Goal: Task Accomplishment & Management: Understand process/instructions

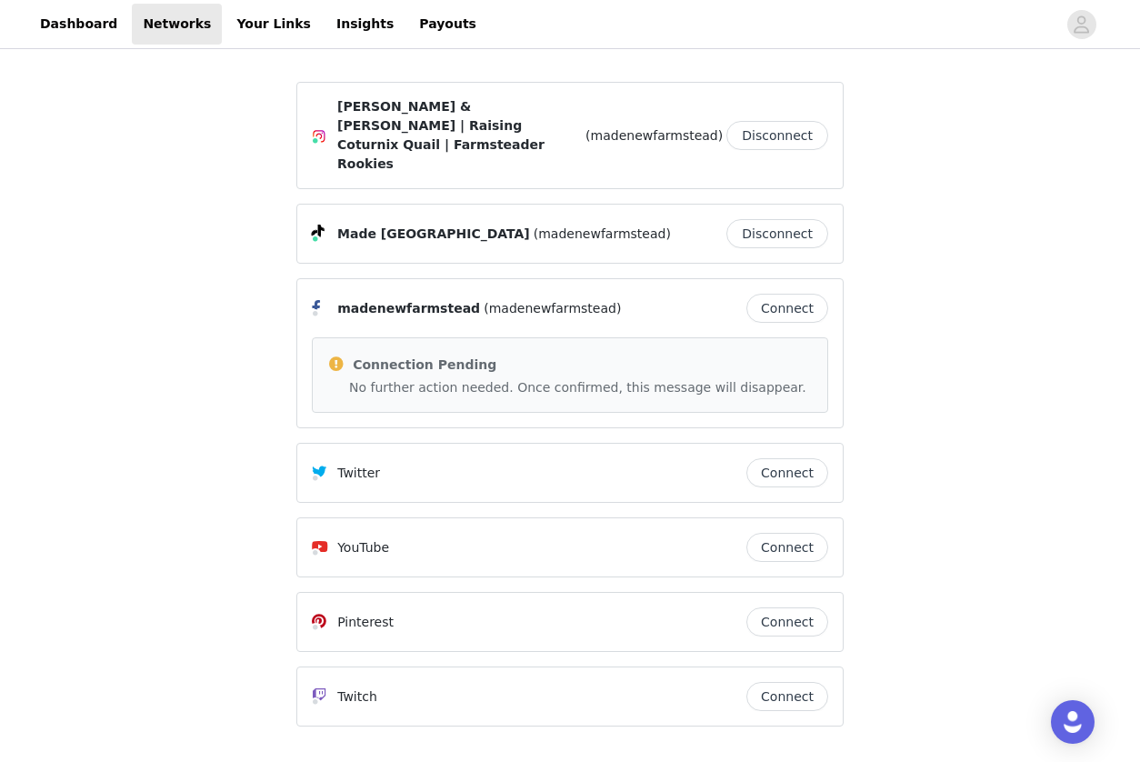
click at [799, 294] on button "Connect" at bounding box center [788, 308] width 82 height 29
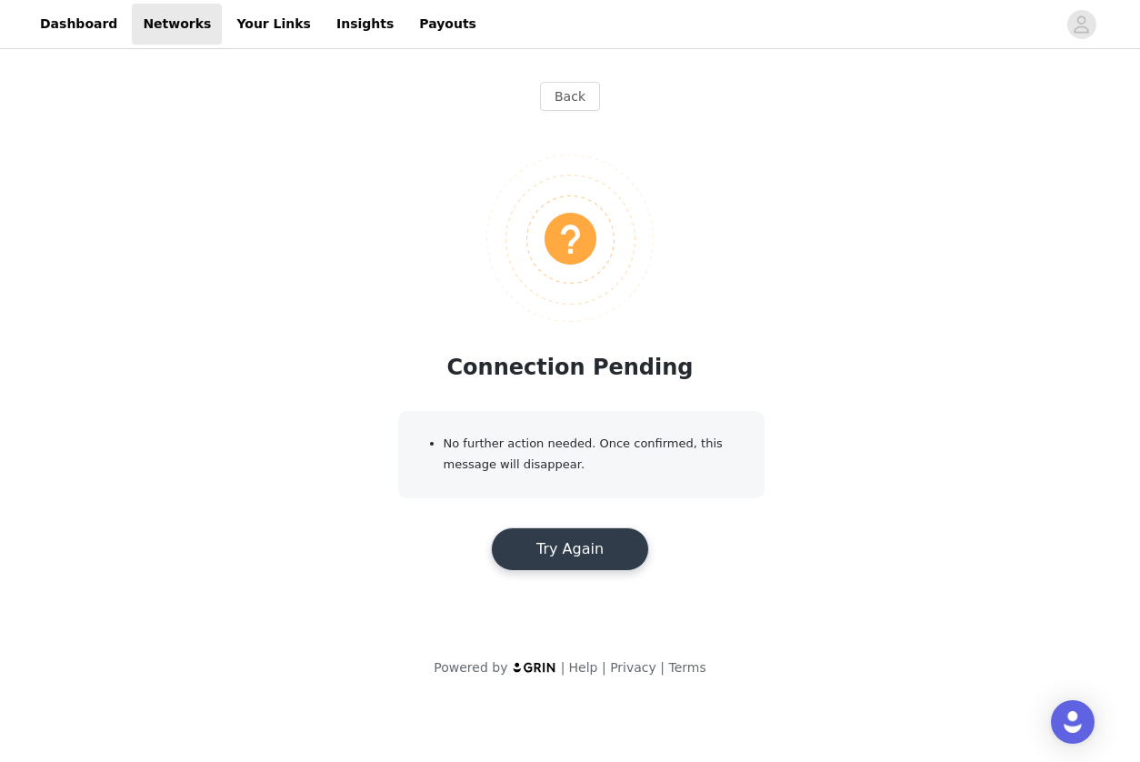
scroll to position [-1, 0]
click at [580, 103] on button "Back" at bounding box center [570, 96] width 60 height 29
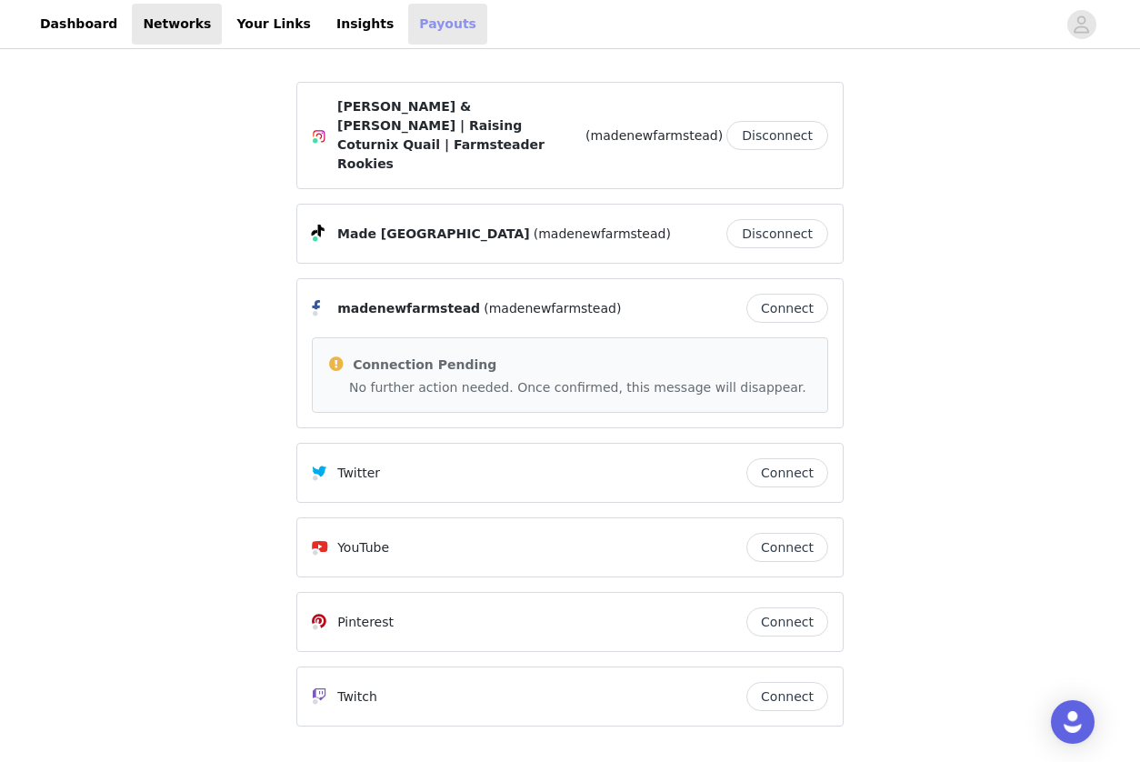
scroll to position [0, 0]
click at [408, 25] on link "Payouts" at bounding box center [447, 24] width 79 height 41
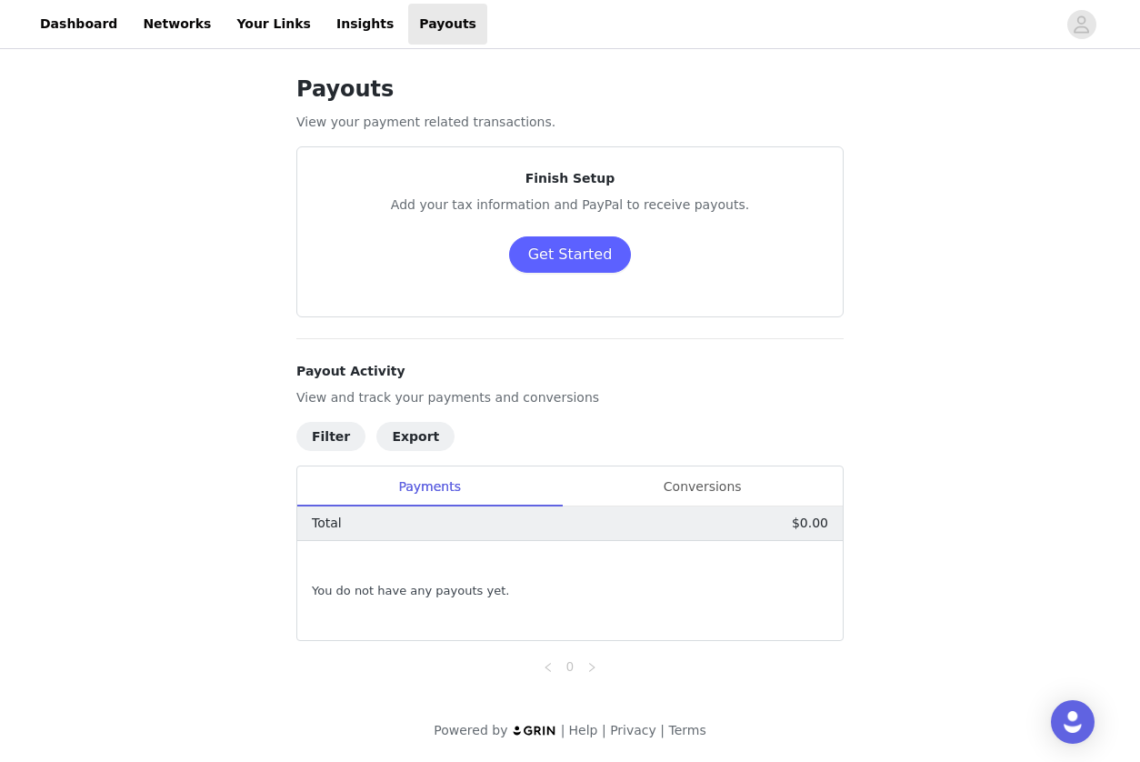
scroll to position [2, 0]
click at [336, 32] on link "Insights" at bounding box center [365, 24] width 79 height 41
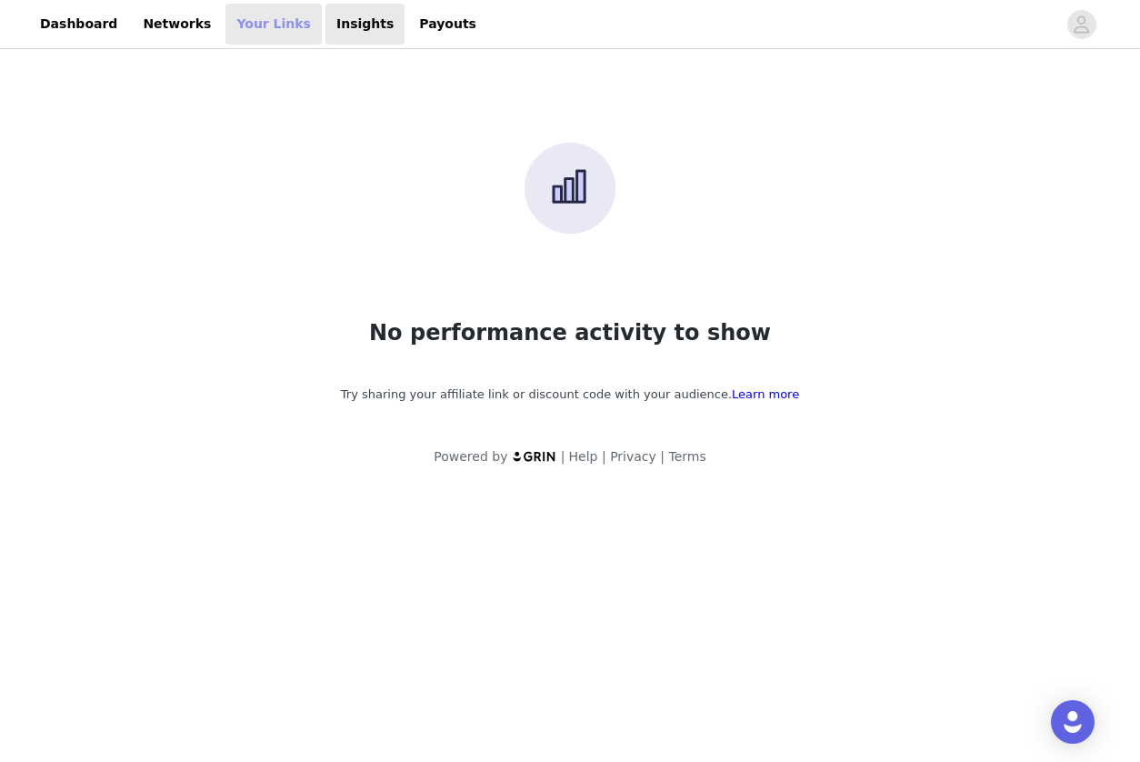
click at [261, 27] on link "Your Links" at bounding box center [274, 24] width 96 height 41
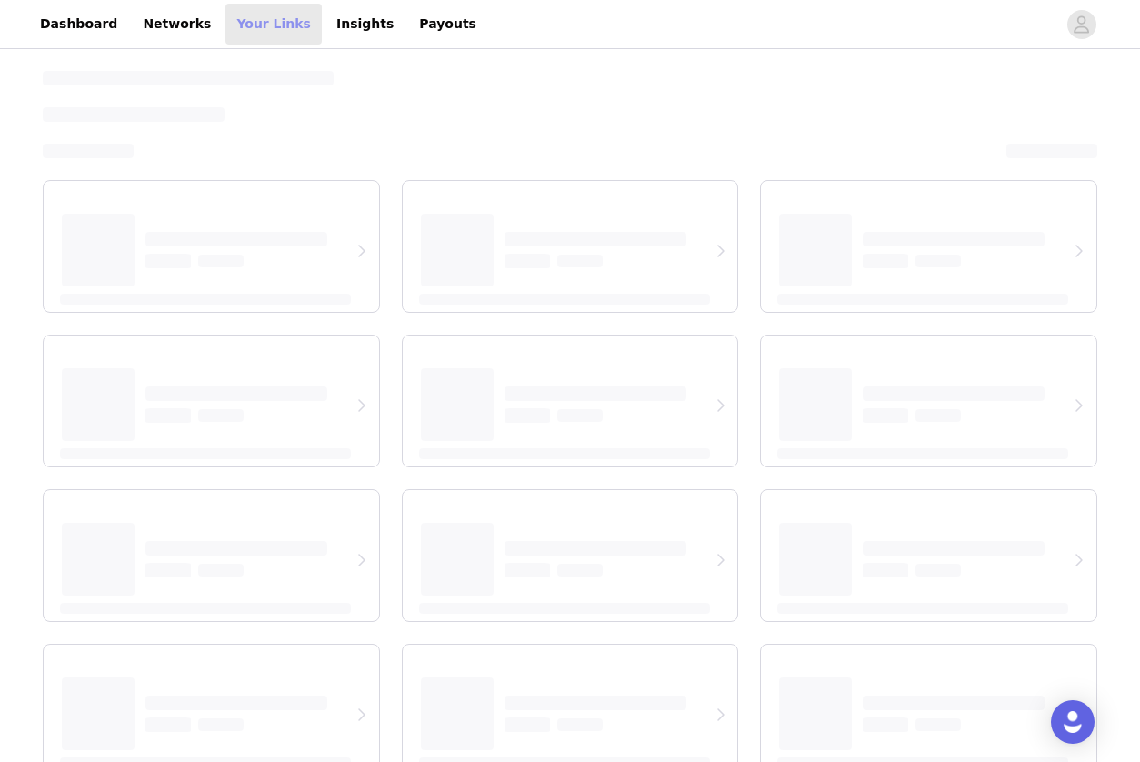
select select "12"
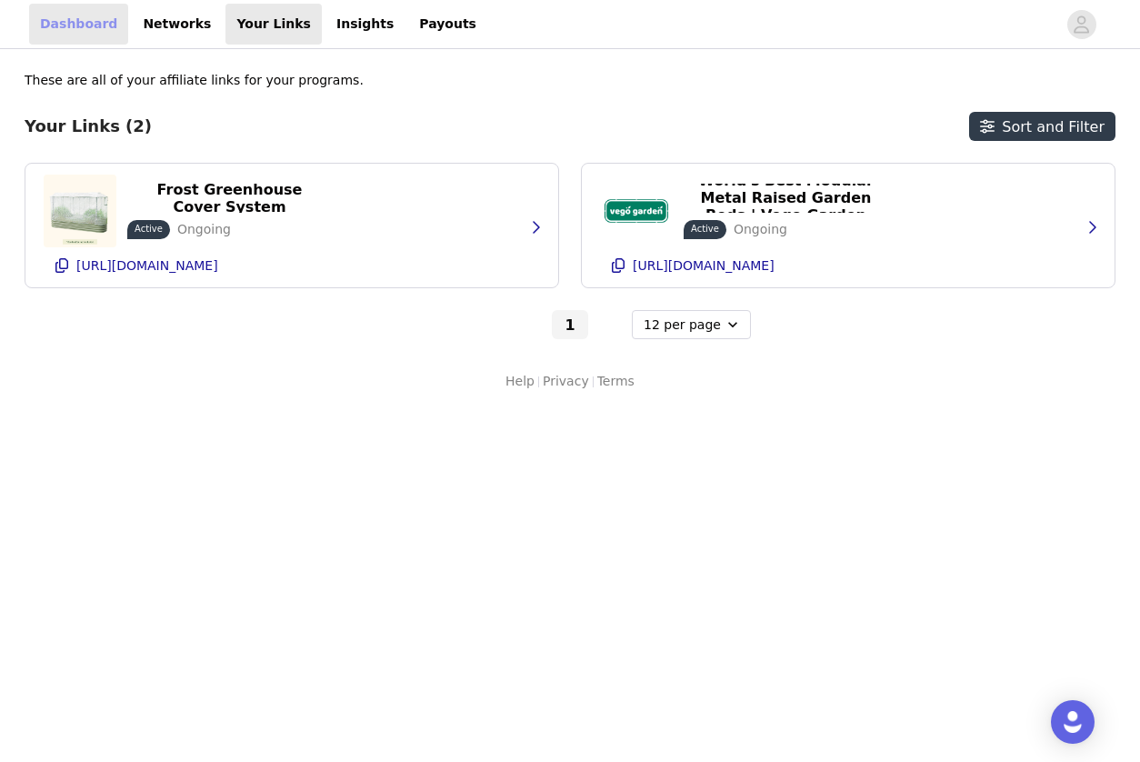
click at [71, 21] on link "Dashboard" at bounding box center [78, 24] width 99 height 41
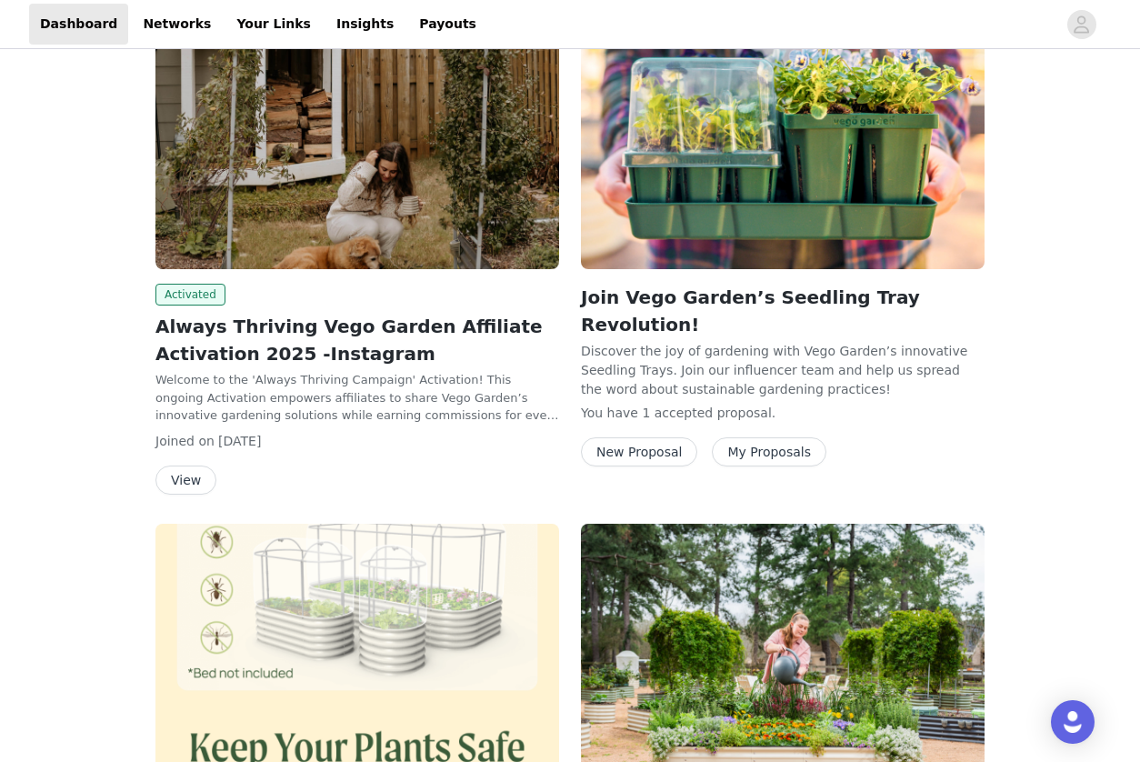
scroll to position [276, 0]
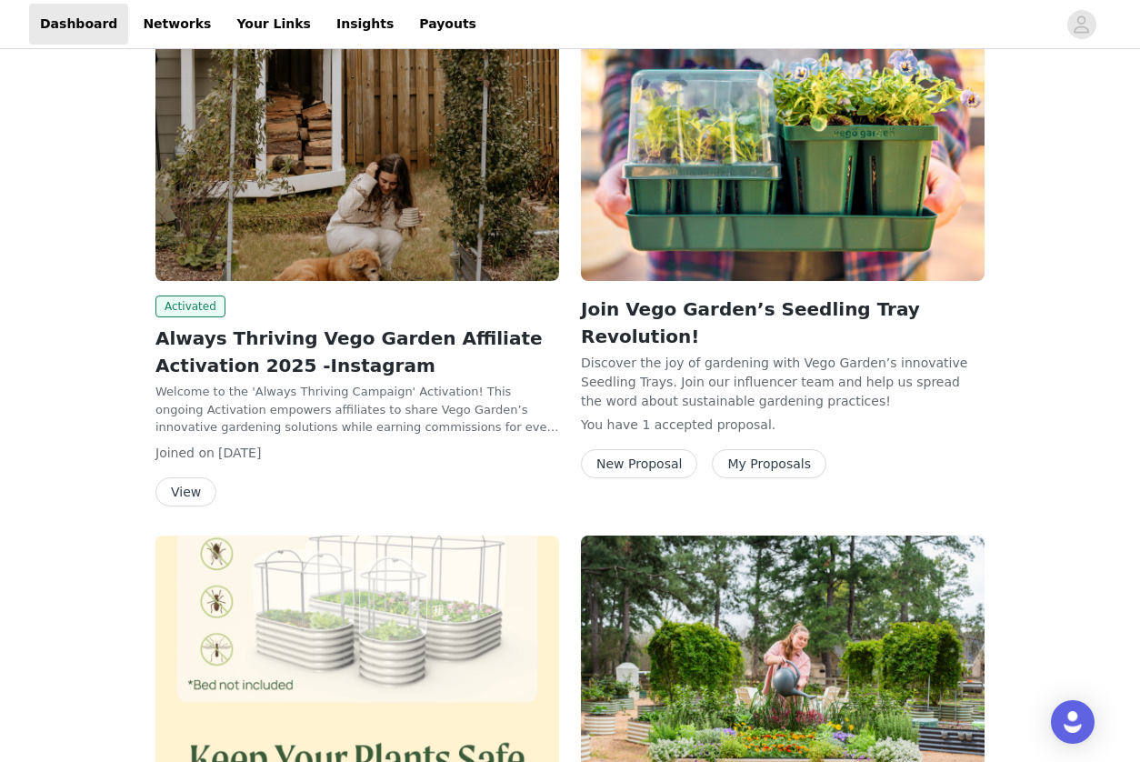
click at [776, 449] on button "My Proposals" at bounding box center [769, 463] width 115 height 29
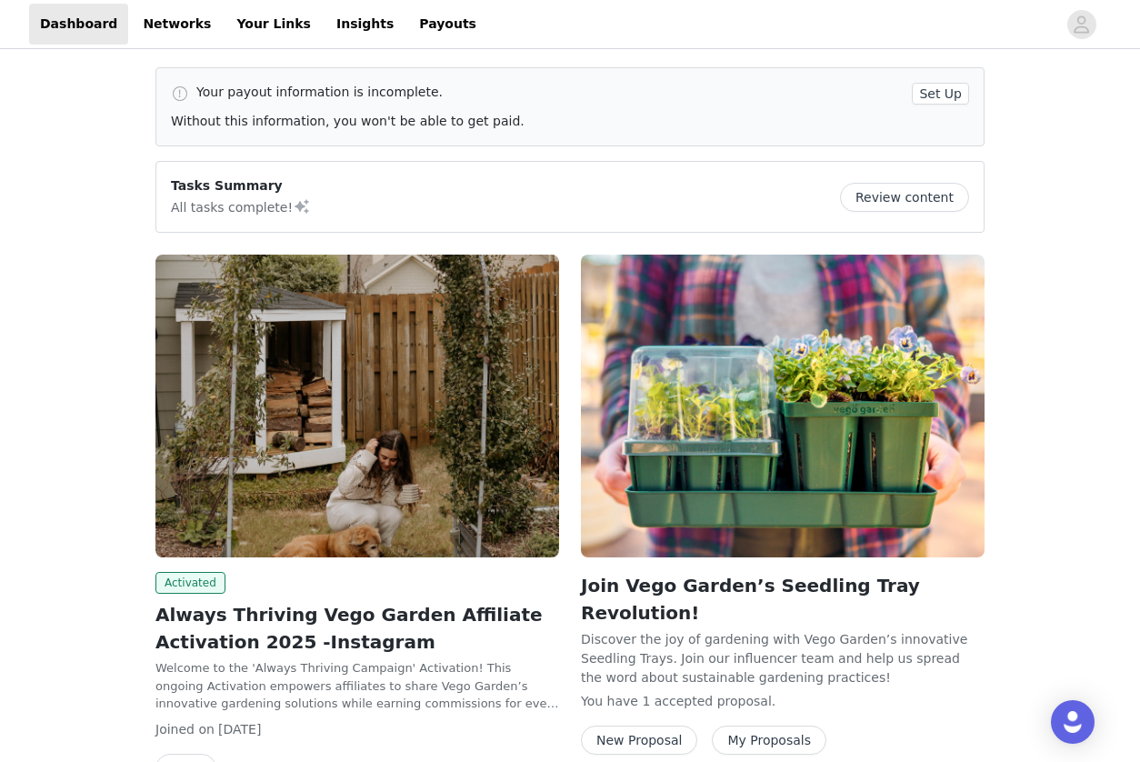
click at [643, 655] on p "Discover the joy of gardening with Vego Garden’s innovative Seedling Trays. Joi…" at bounding box center [783, 657] width 404 height 55
click at [645, 726] on button "New Proposal" at bounding box center [639, 740] width 116 height 29
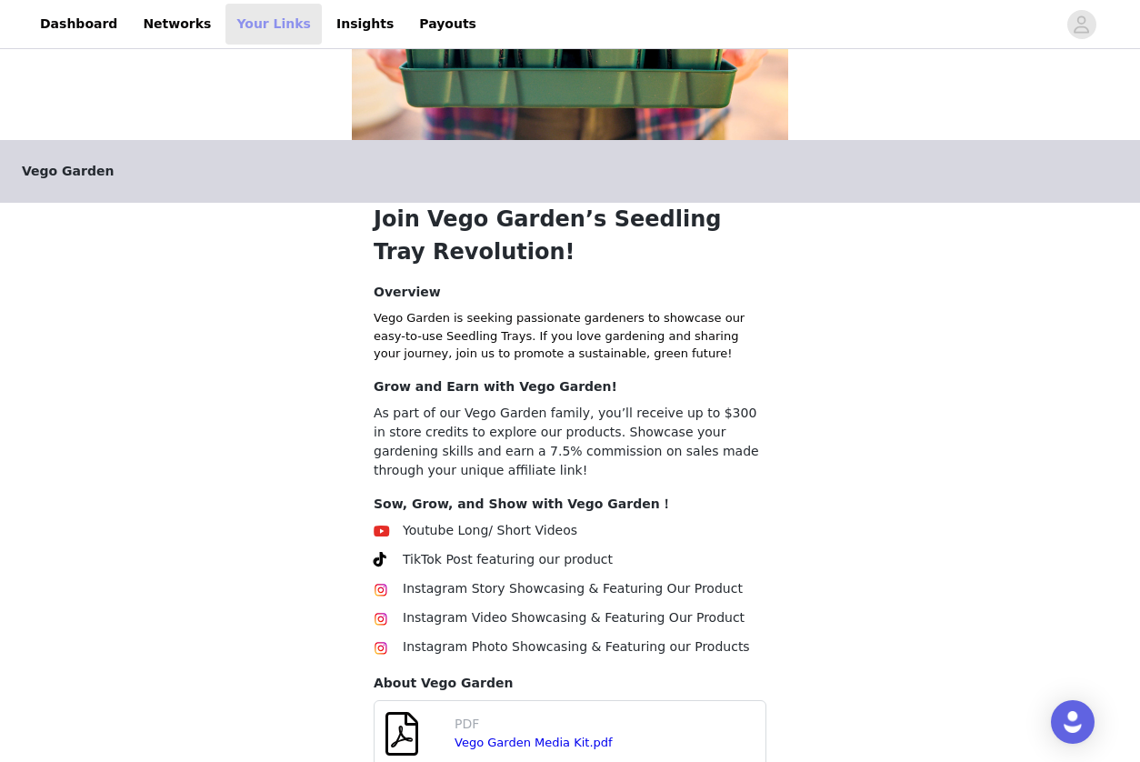
scroll to position [296, 0]
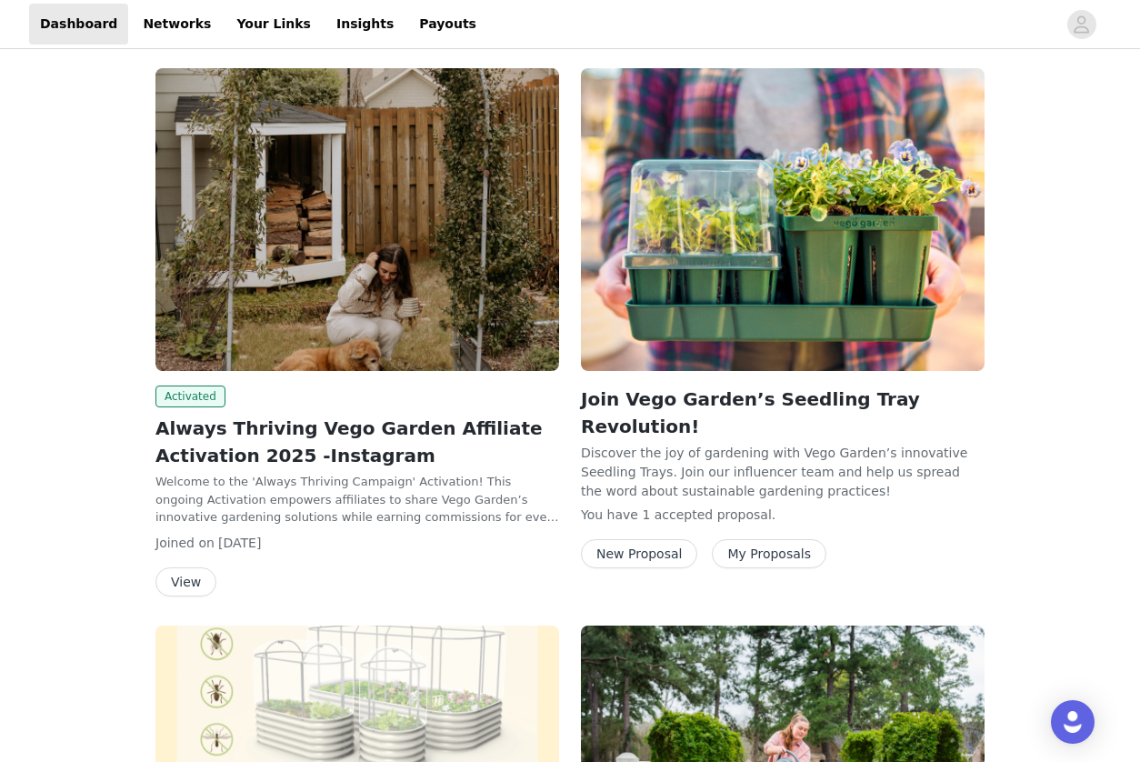
scroll to position [159, 0]
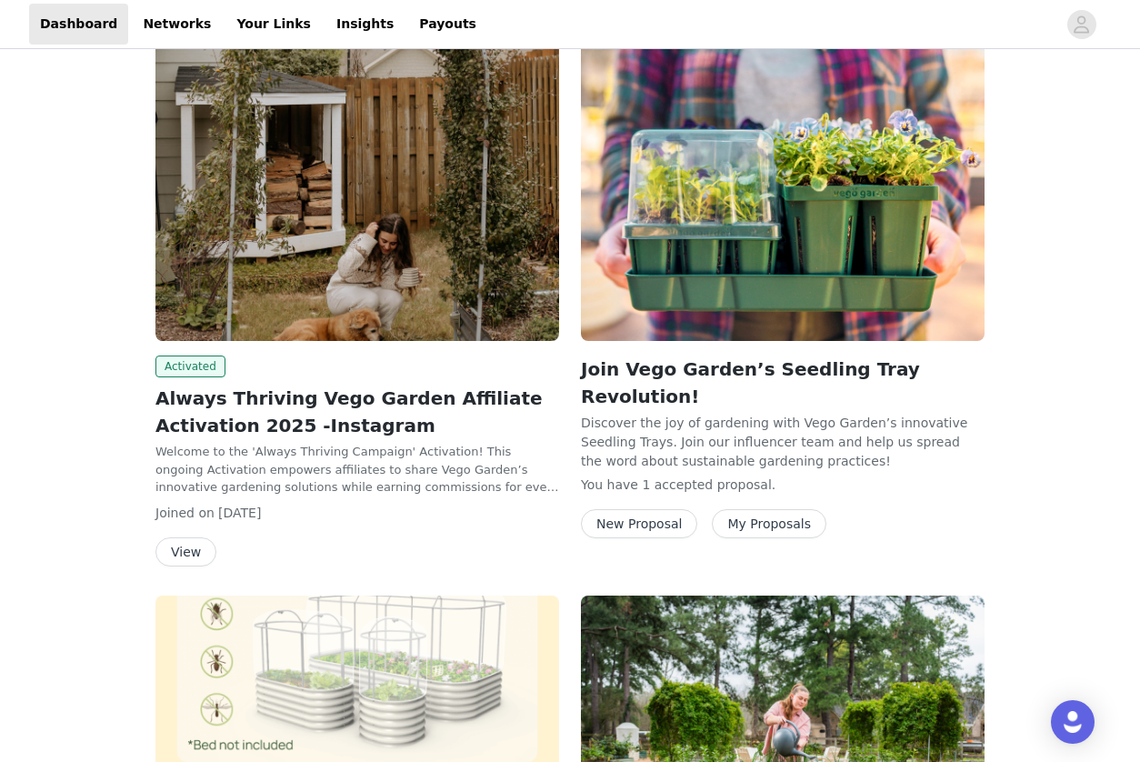
click at [185, 549] on button "View" at bounding box center [185, 551] width 61 height 29
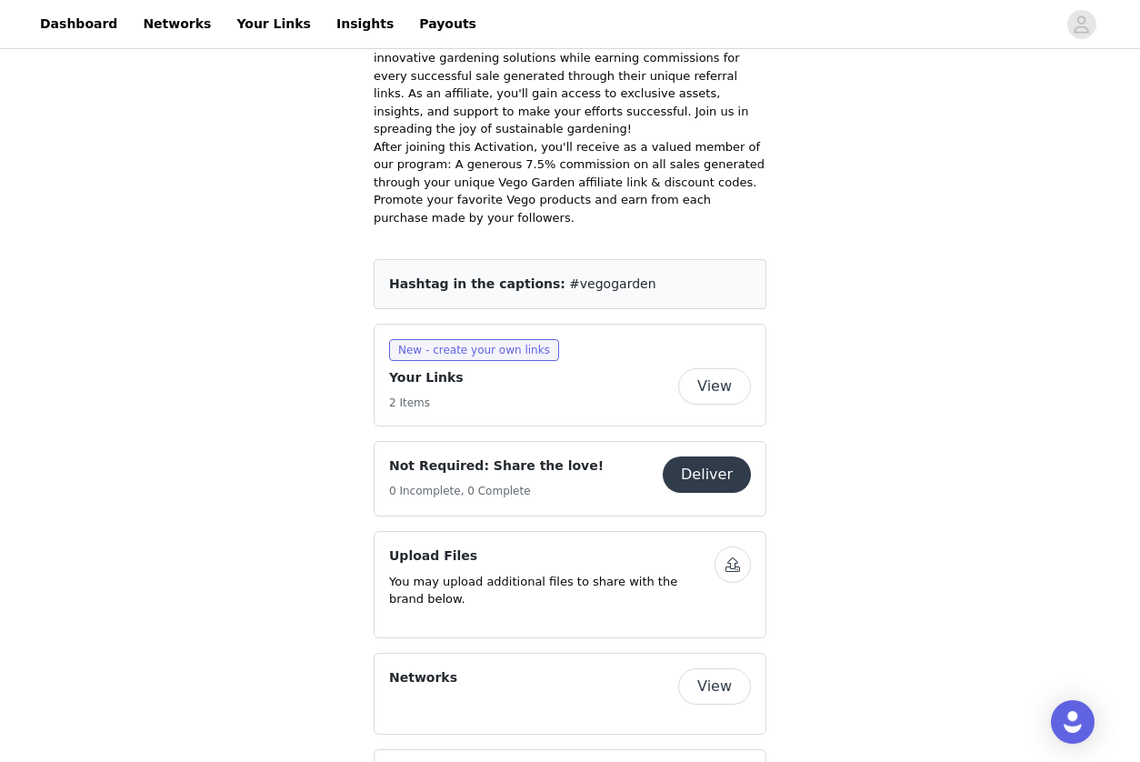
scroll to position [1029, 0]
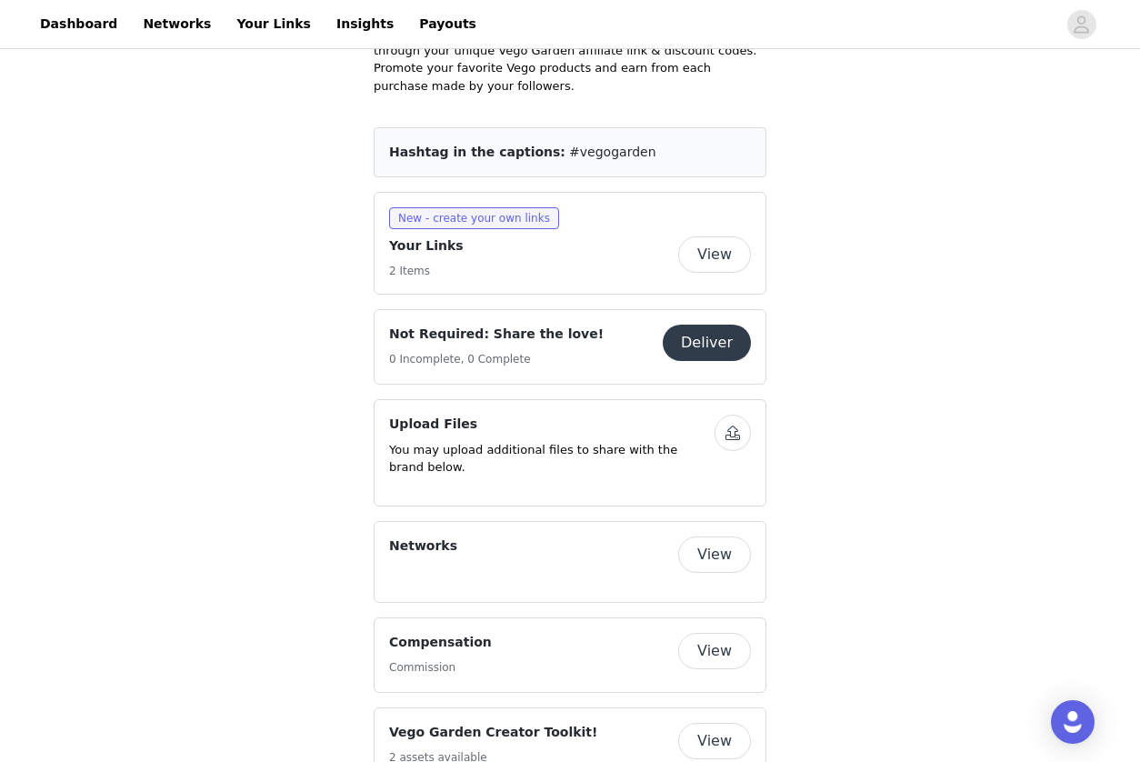
click at [717, 723] on button "View" at bounding box center [714, 741] width 73 height 36
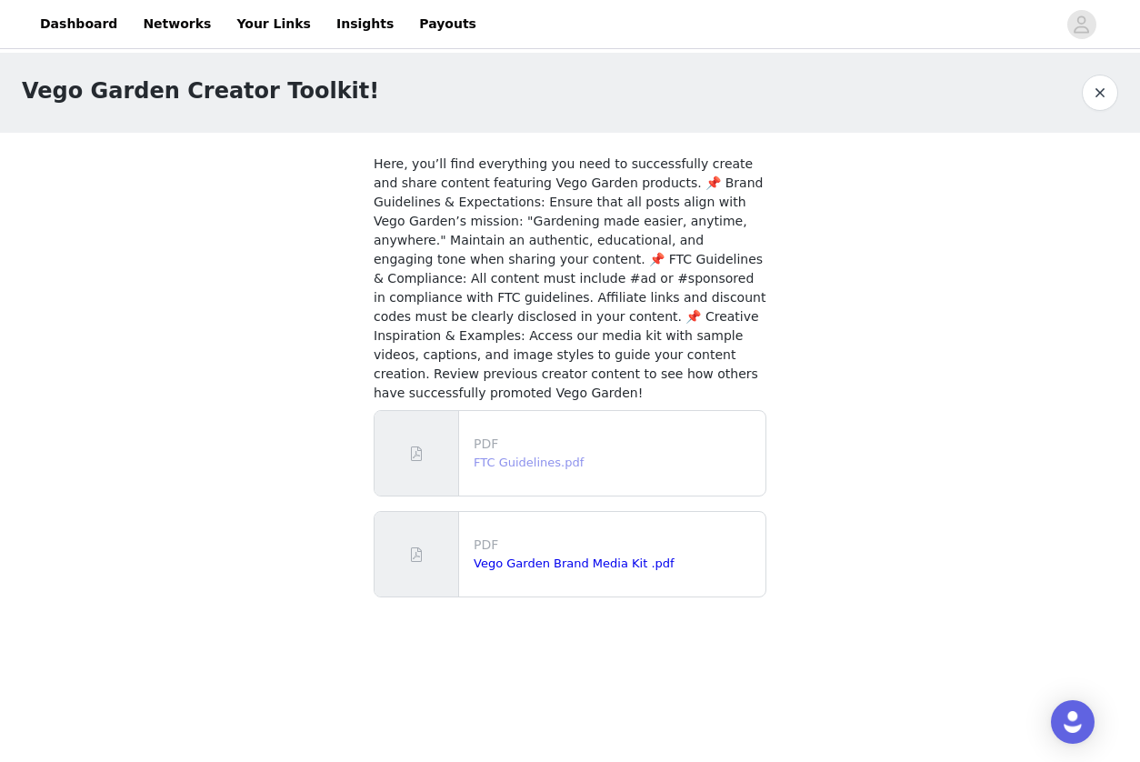
click at [523, 466] on link "FTC Guidelines.pdf" at bounding box center [529, 463] width 110 height 14
click at [528, 563] on link "Vego Garden Brand Media Kit .pdf" at bounding box center [574, 563] width 201 height 14
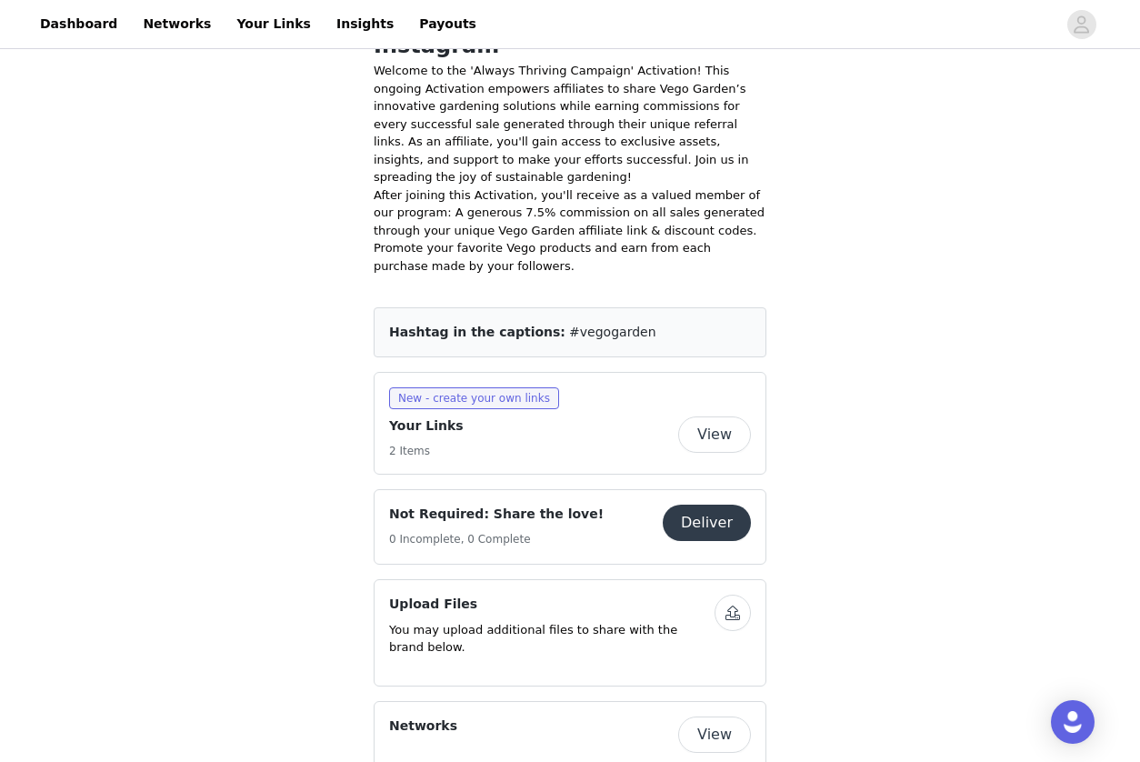
scroll to position [861, 0]
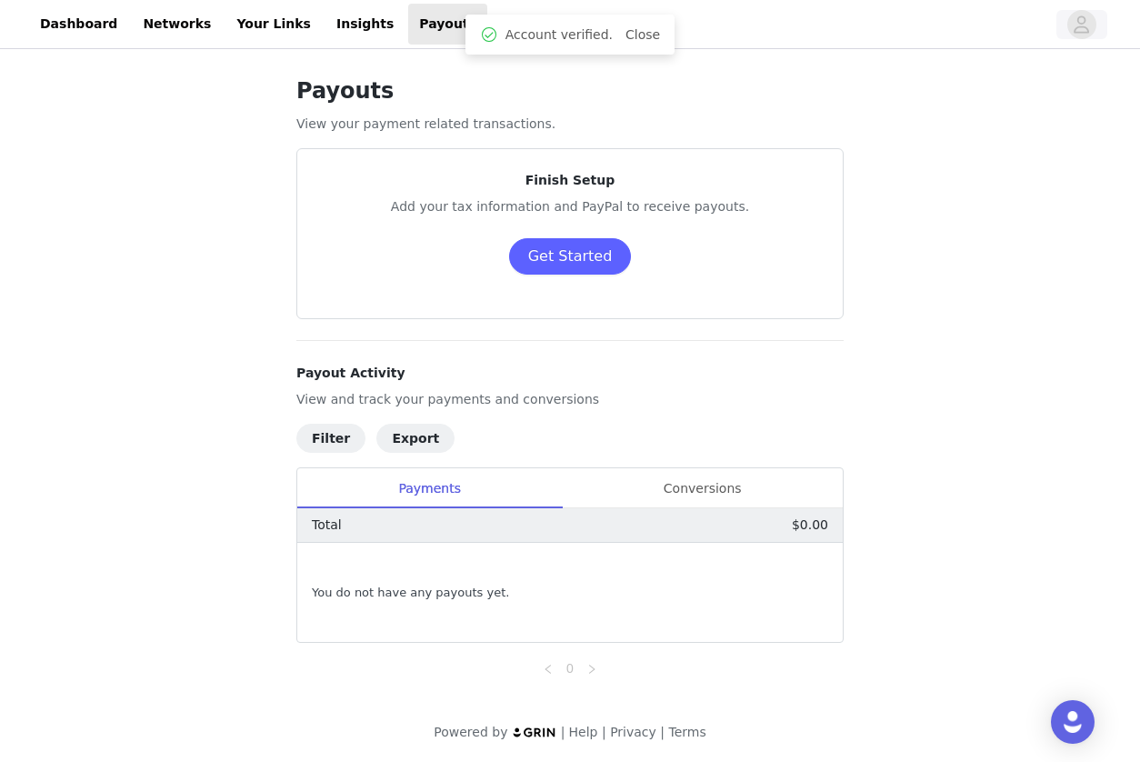
click at [1086, 28] on icon "avatar" at bounding box center [1081, 24] width 17 height 29
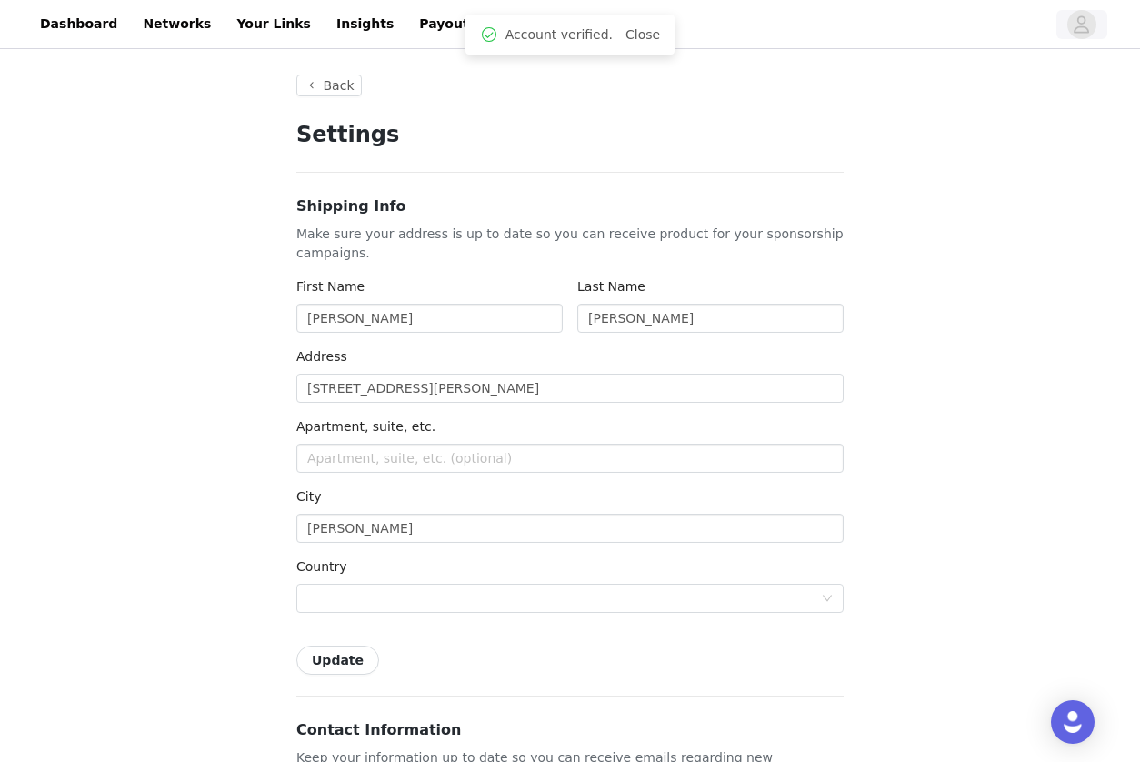
type input "+1 ([GEOGRAPHIC_DATA])"
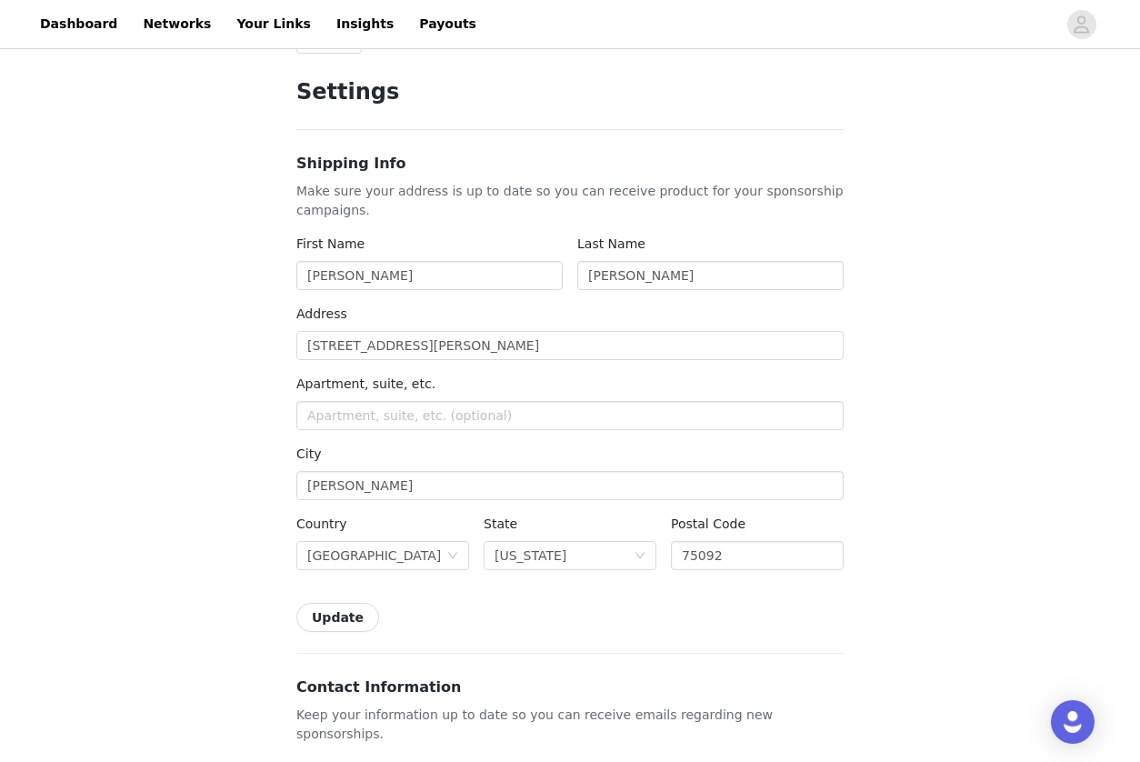
scroll to position [54, 0]
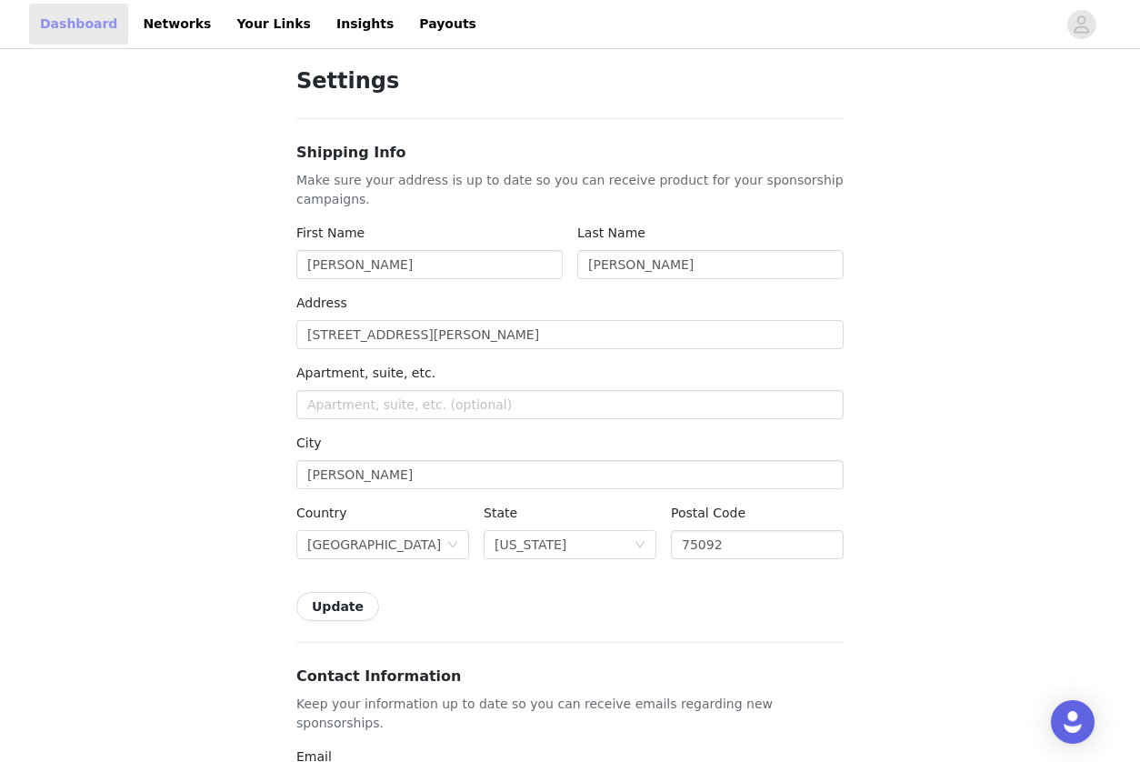
click at [95, 31] on link "Dashboard" at bounding box center [78, 24] width 99 height 41
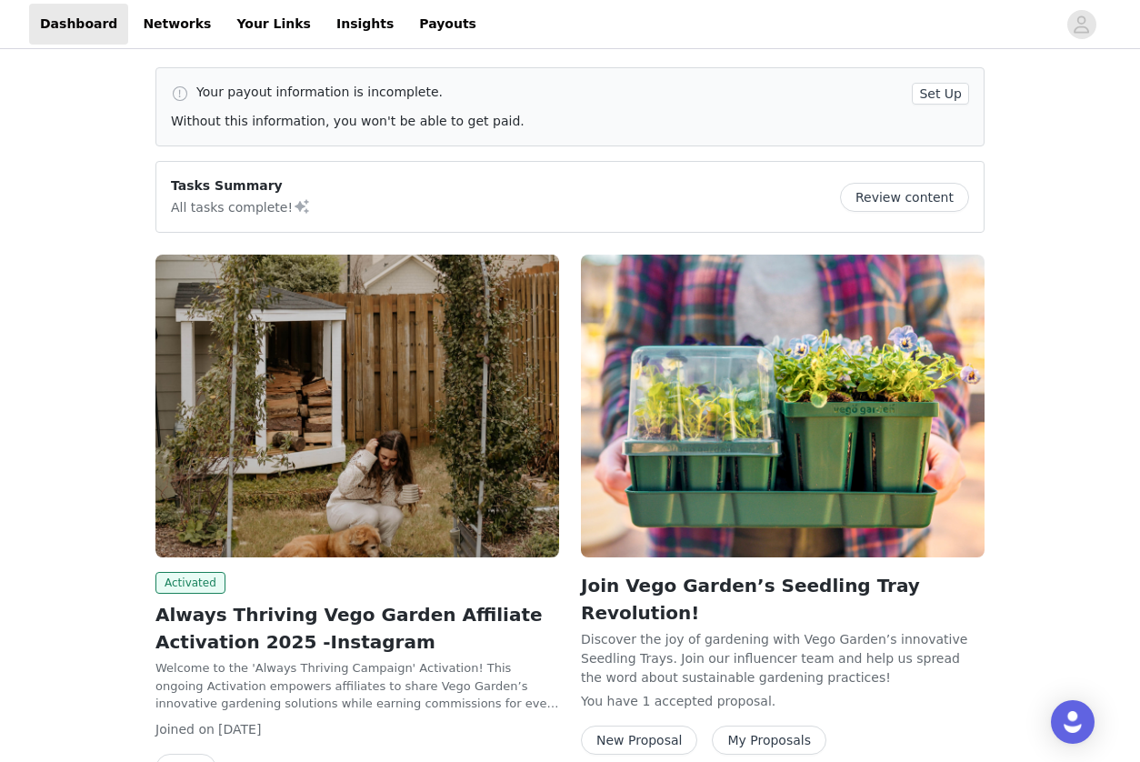
click at [926, 204] on button "Review content" at bounding box center [904, 197] width 129 height 29
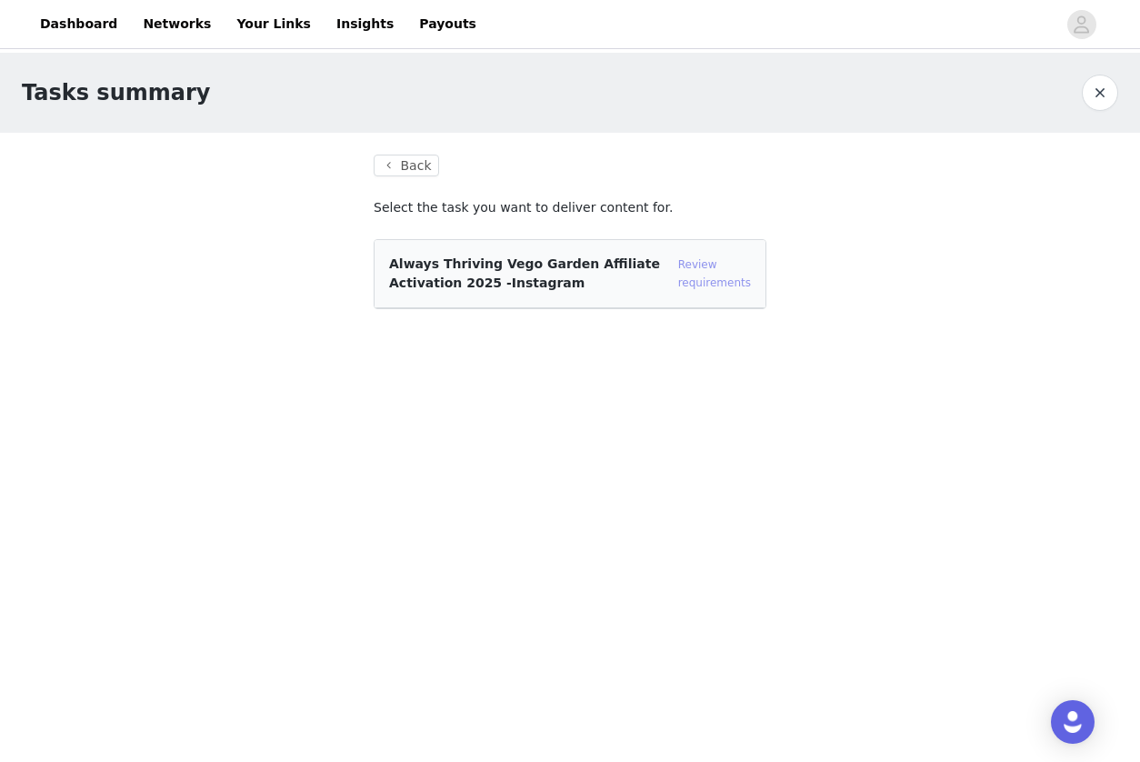
click at [691, 266] on link "Review requirements" at bounding box center [714, 273] width 73 height 31
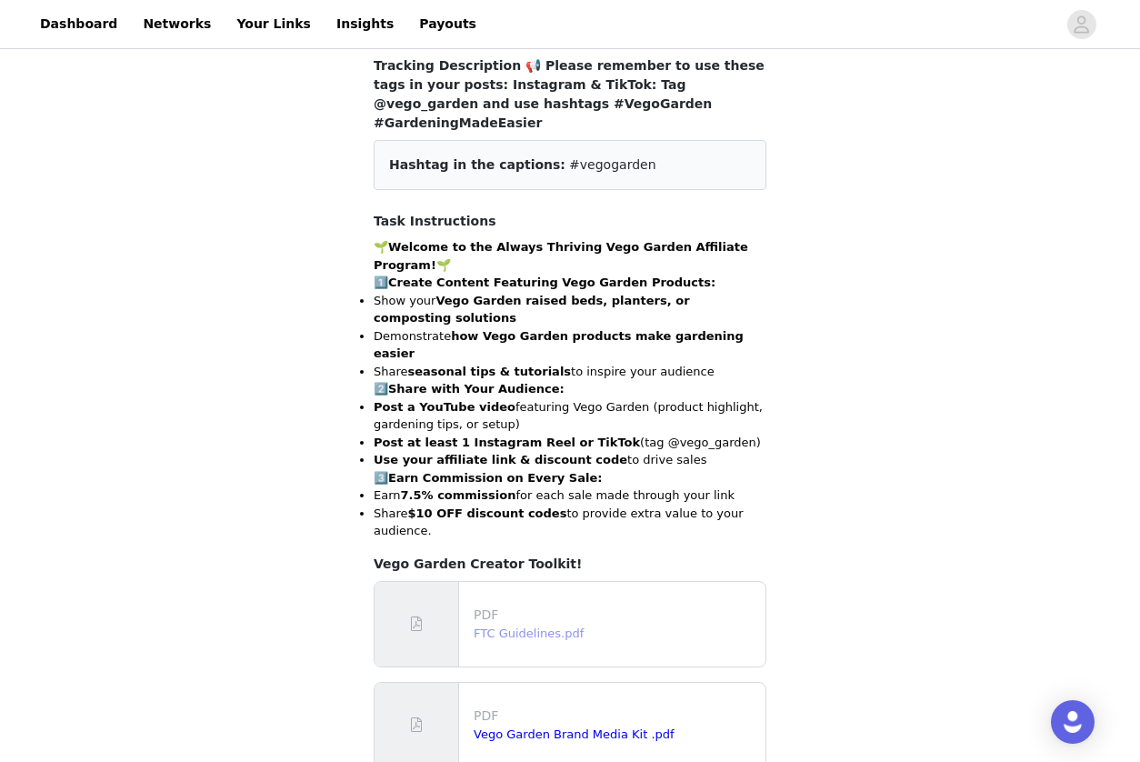
scroll to position [140, 0]
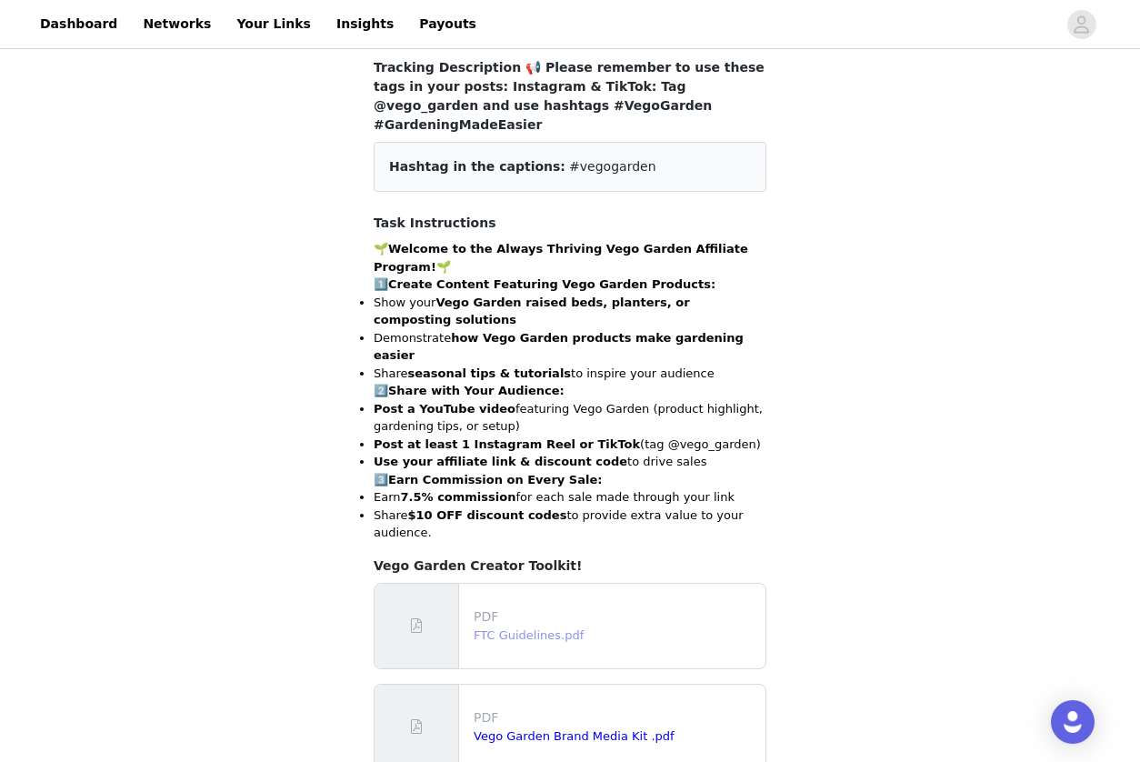
click at [513, 628] on link "FTC Guidelines.pdf" at bounding box center [529, 635] width 110 height 14
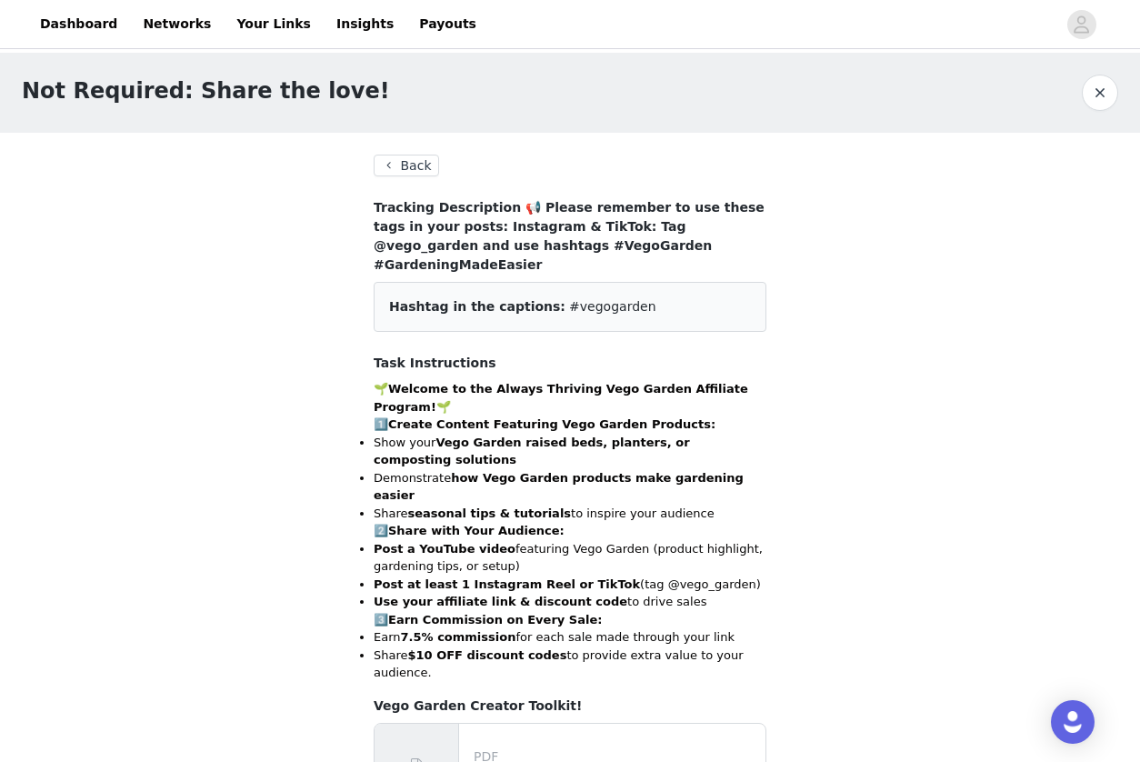
scroll to position [0, 0]
